Goal: Navigation & Orientation: Find specific page/section

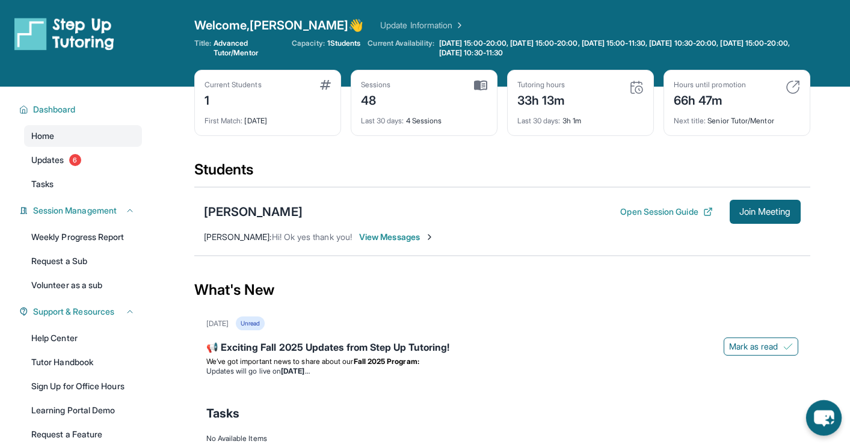
click at [824, 415] on icon "chat-button" at bounding box center [824, 418] width 20 height 16
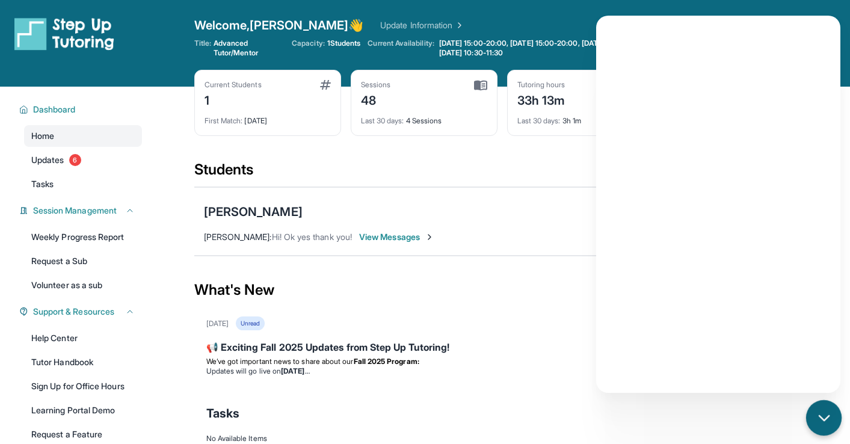
click at [821, 413] on icon "chat-button" at bounding box center [824, 418] width 16 height 16
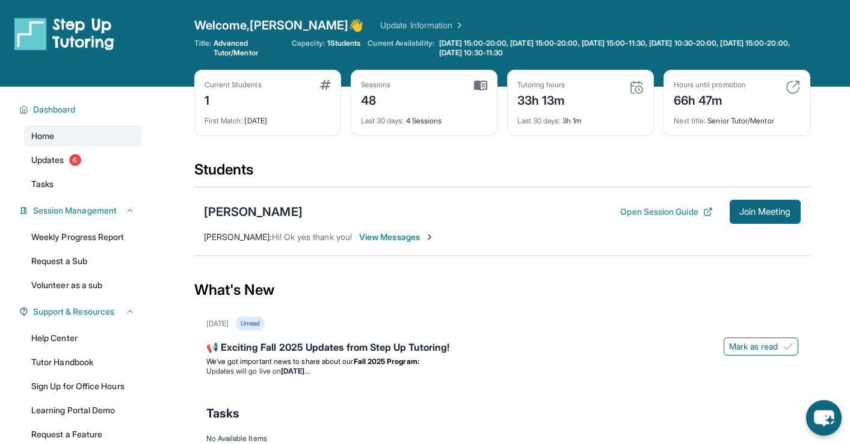
click at [820, 419] on icon "chat-button" at bounding box center [824, 418] width 20 height 16
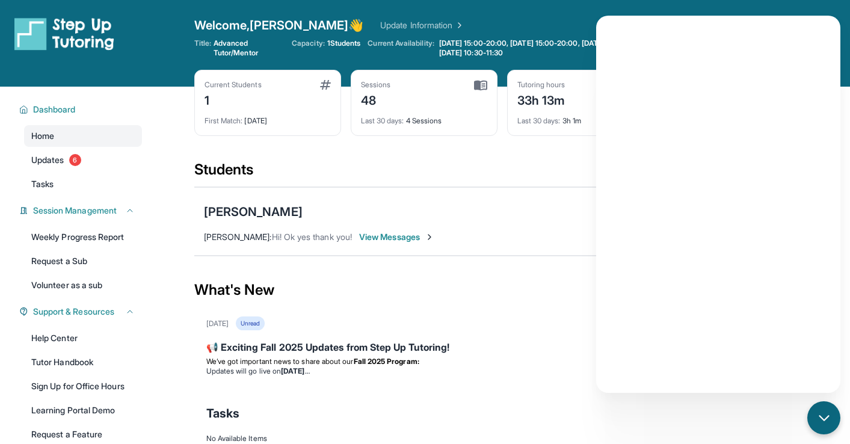
click at [563, 313] on div "What's New" at bounding box center [502, 290] width 616 height 53
click at [418, 284] on div "What's New" at bounding box center [502, 290] width 616 height 53
click at [529, 158] on div "Current Students 1 First Match : [DATE] Sessions 48 Last 30 days : 4 Sessions T…" at bounding box center [502, 115] width 616 height 90
click at [822, 412] on icon "chat-button" at bounding box center [824, 418] width 16 height 16
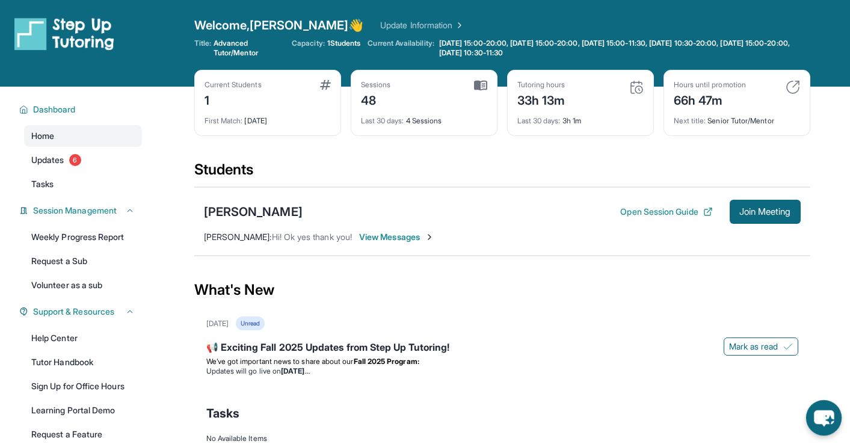
click at [816, 416] on icon "chat-button" at bounding box center [824, 418] width 20 height 16
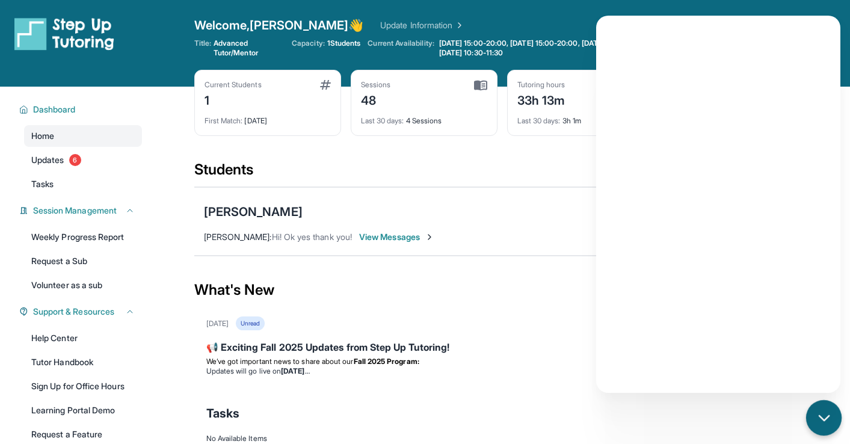
click at [816, 416] on icon "chat-button" at bounding box center [824, 418] width 16 height 16
